Goal: Task Accomplishment & Management: Manage account settings

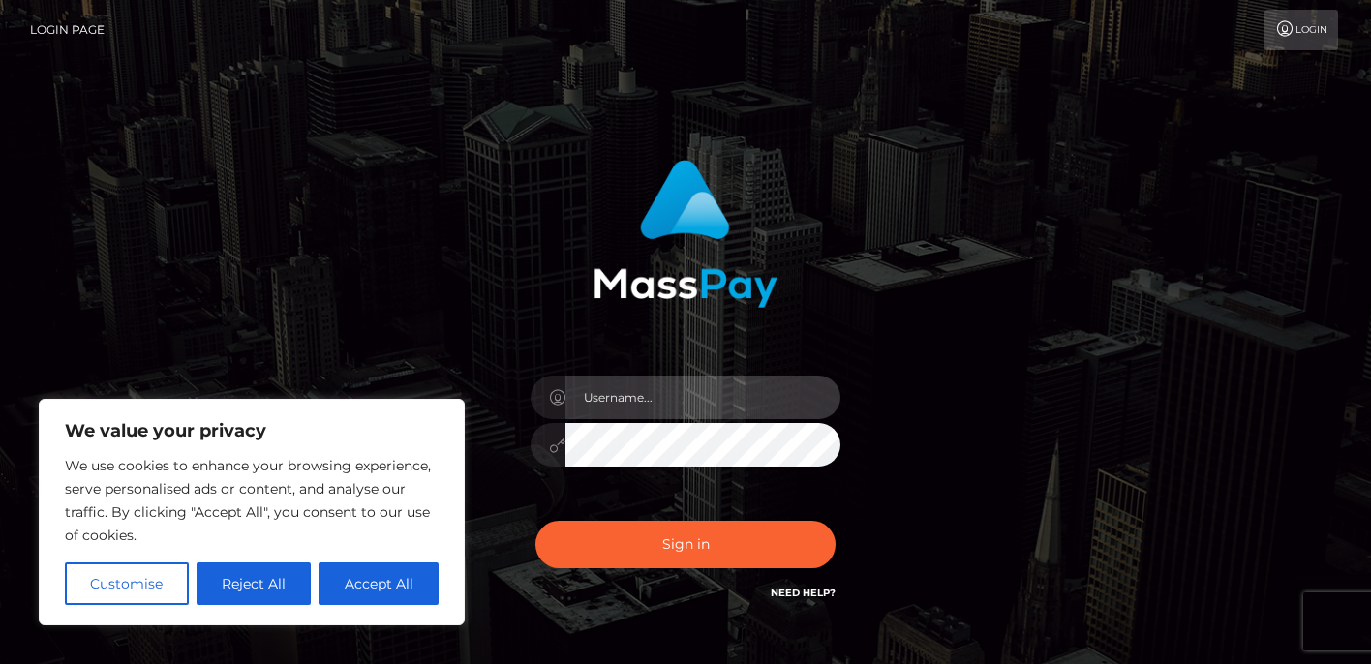
click at [636, 408] on input "text" at bounding box center [702, 398] width 275 height 44
type input "deannasantosuosso@gmail.com"
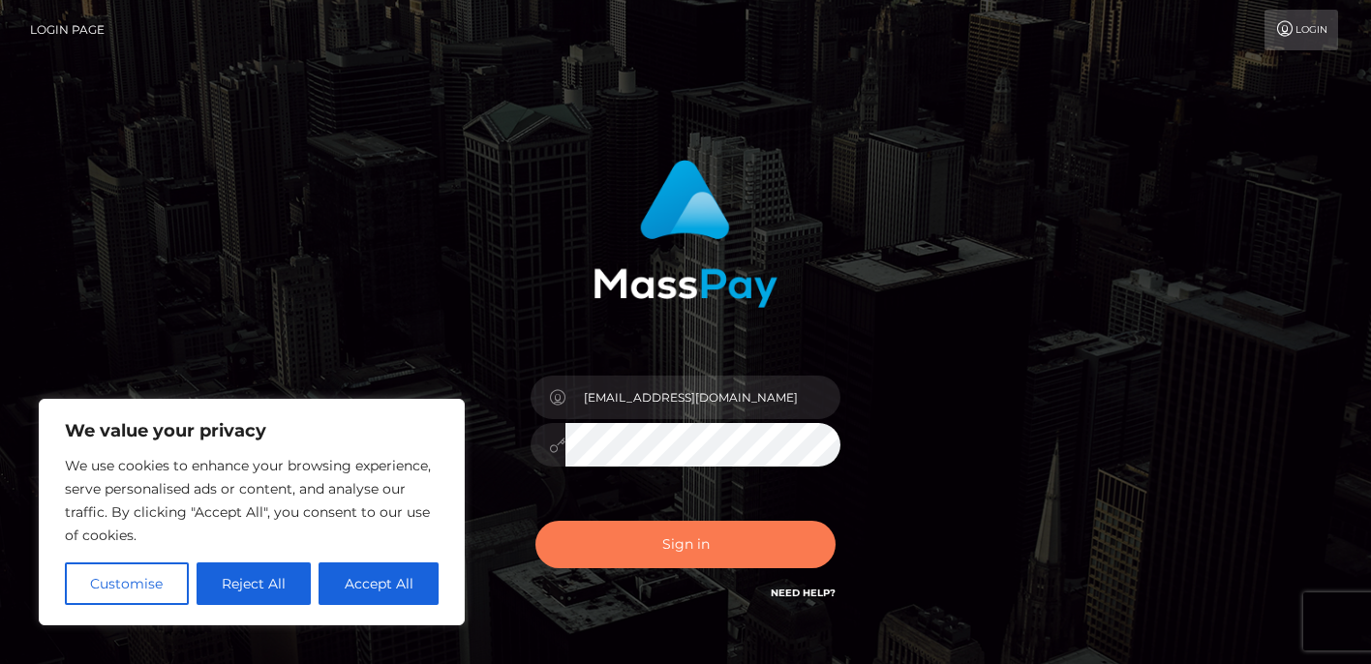
click at [701, 552] on button "Sign in" at bounding box center [685, 544] width 300 height 47
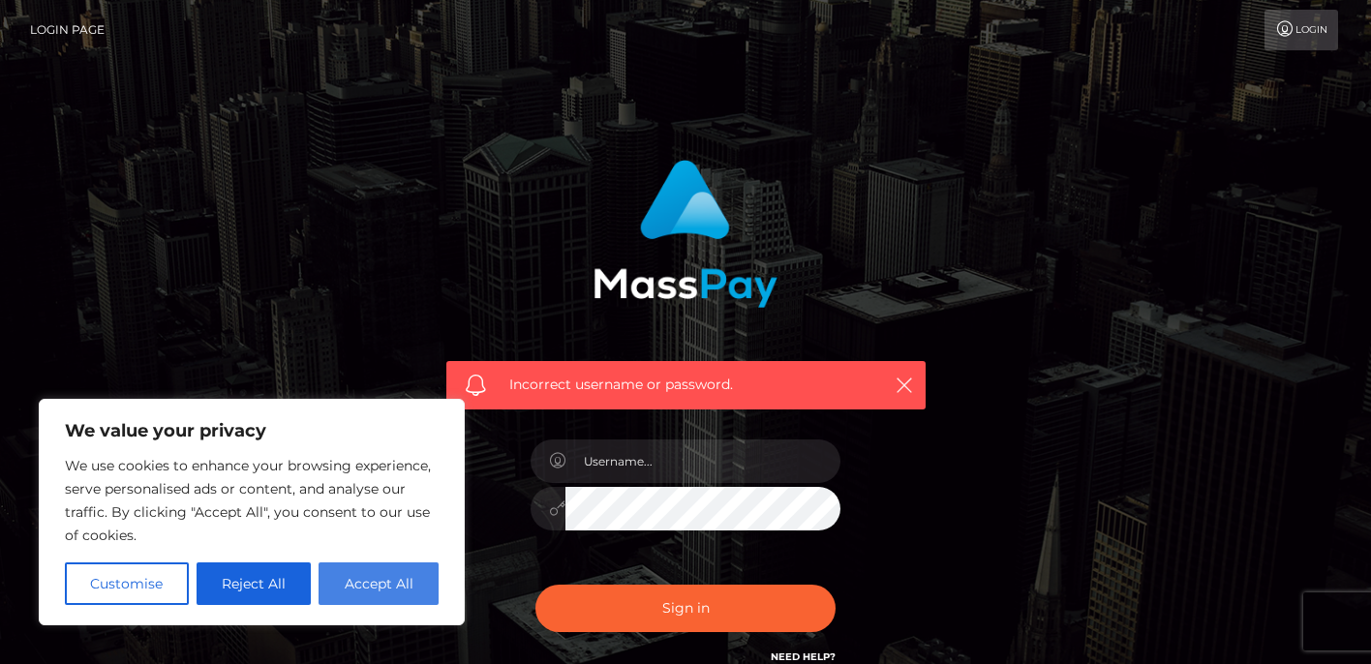
click at [385, 566] on button "Accept All" at bounding box center [379, 584] width 120 height 43
checkbox input "true"
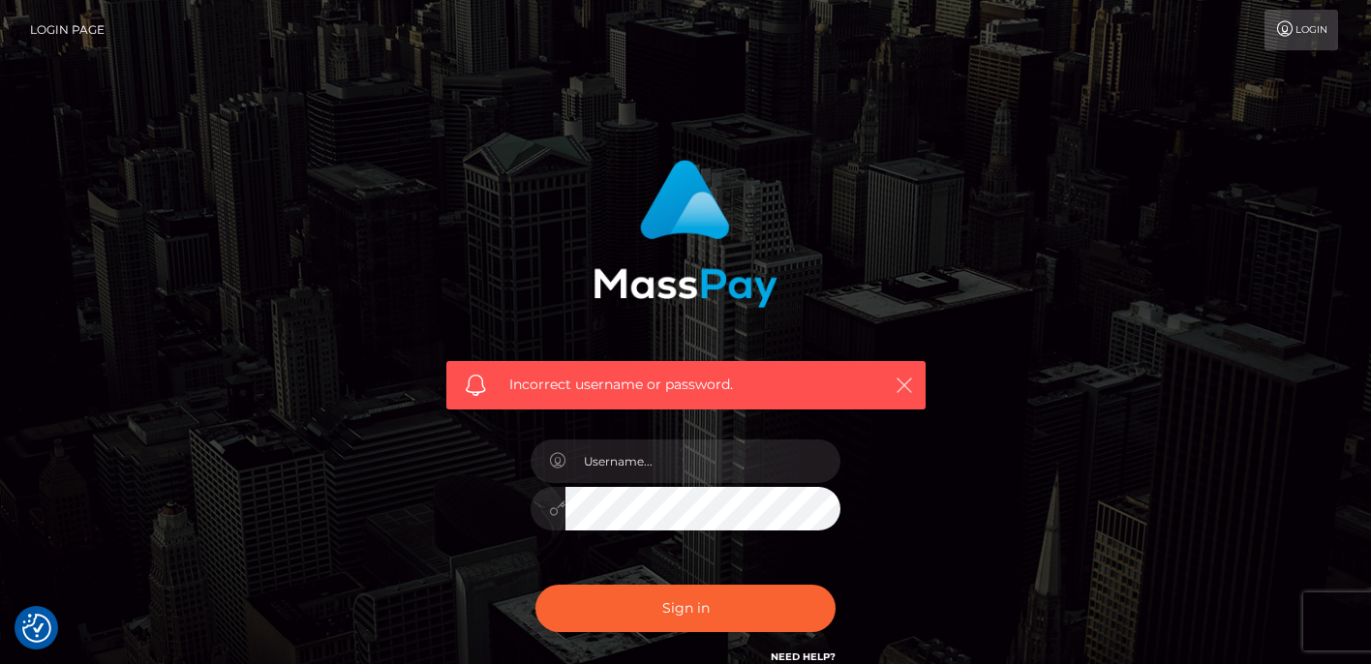
click at [908, 391] on icon "button" at bounding box center [904, 385] width 19 height 19
click at [753, 470] on input "text" at bounding box center [702, 462] width 275 height 44
type input "deannasantosuosso@gmail.com"
click at [706, 637] on div "Sign in Need Help?" at bounding box center [685, 616] width 339 height 86
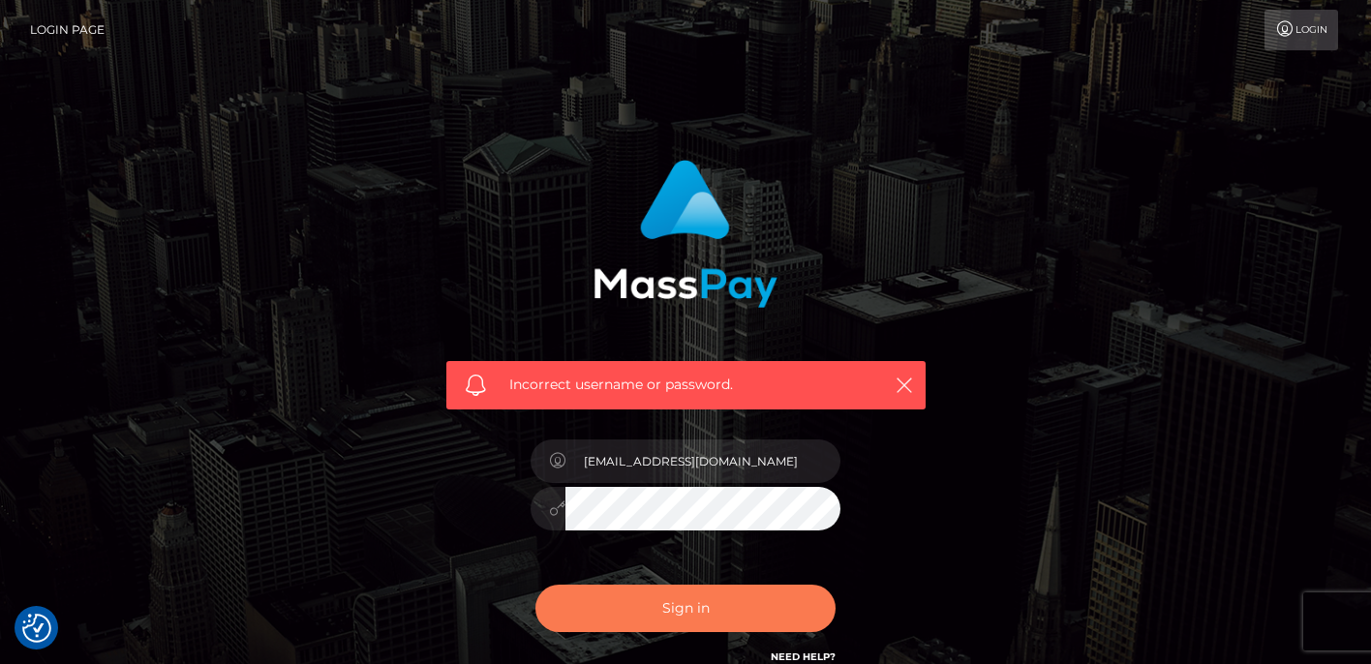
click at [706, 608] on button "Sign in" at bounding box center [685, 608] width 300 height 47
